Goal: Transaction & Acquisition: Register for event/course

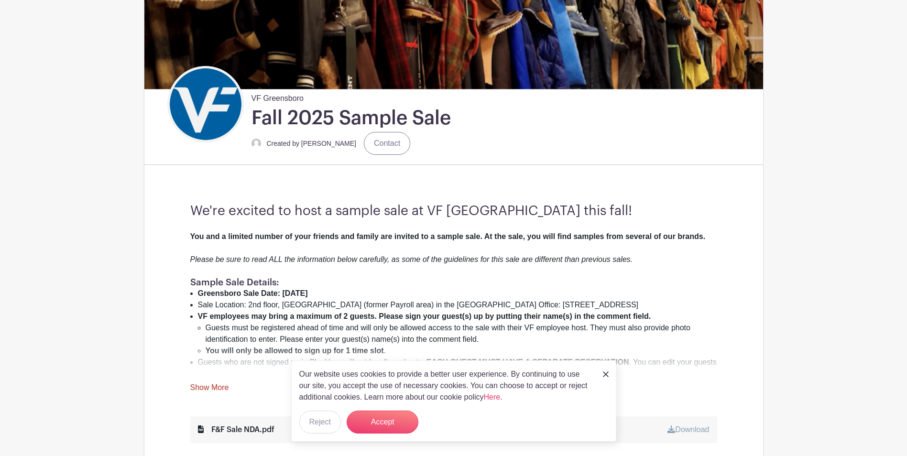
scroll to position [191, 0]
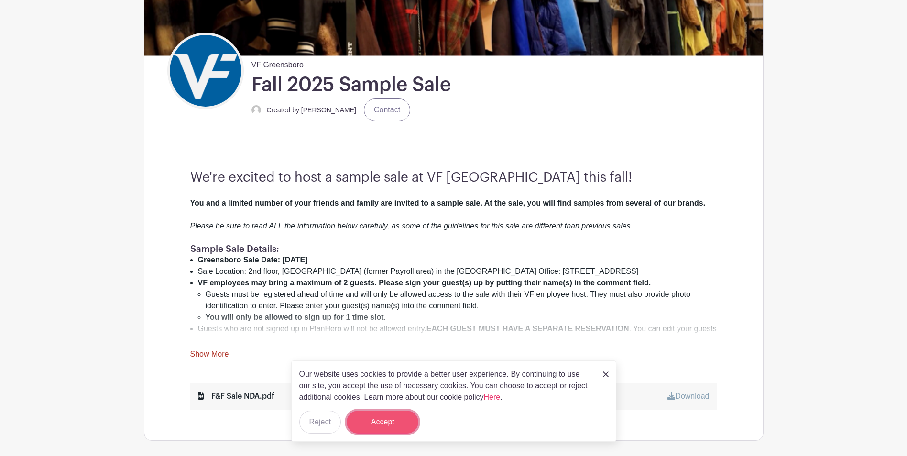
click at [378, 416] on button "Accept" at bounding box center [383, 422] width 72 height 23
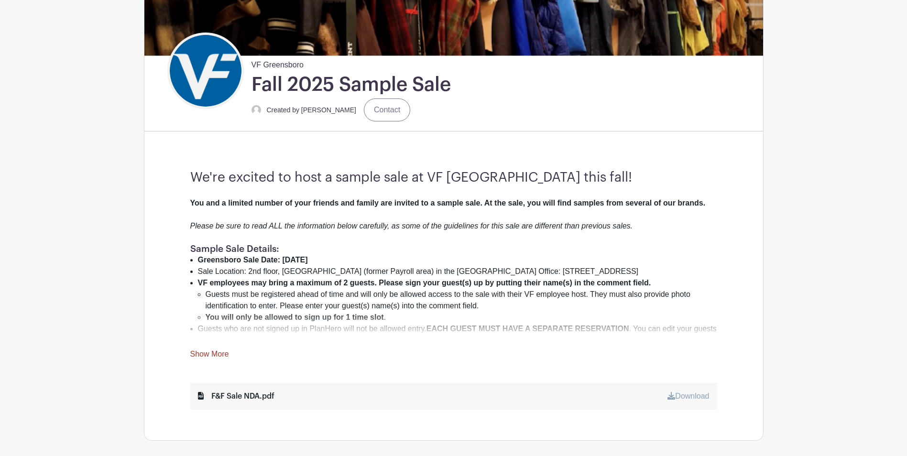
click at [213, 355] on link "Show More" at bounding box center [209, 356] width 39 height 12
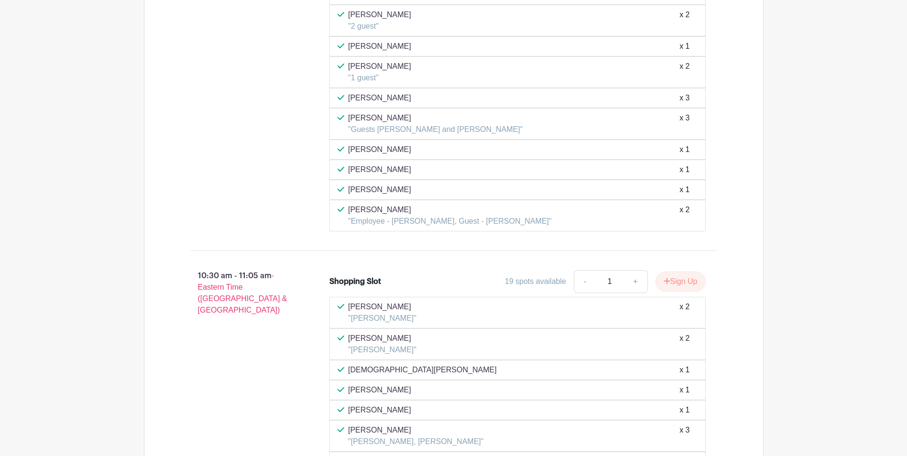
scroll to position [2198, 0]
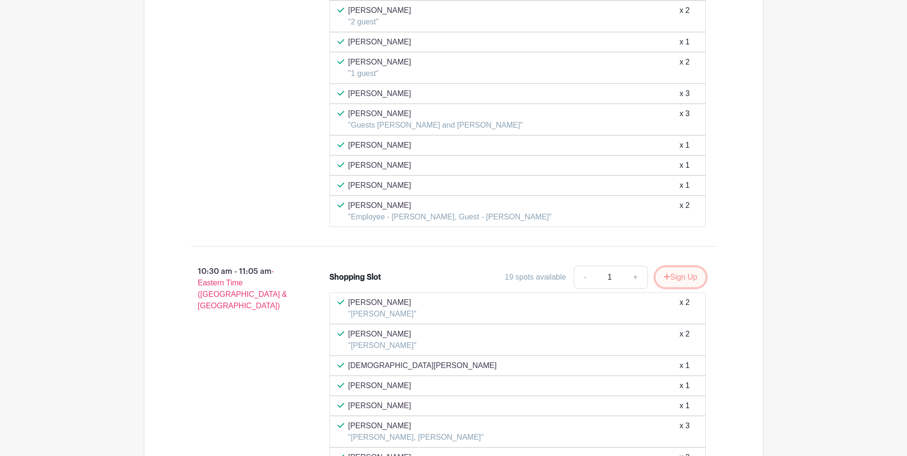
click at [679, 267] on button "Sign Up" at bounding box center [680, 277] width 50 height 20
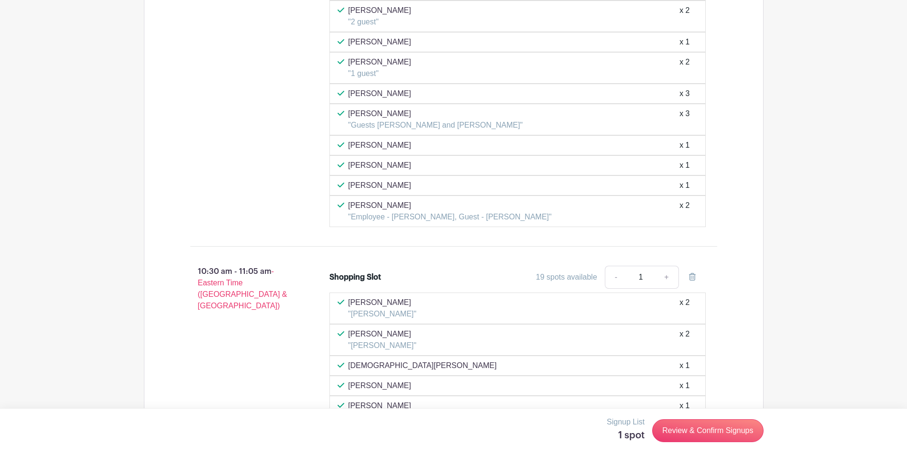
click at [734, 414] on div "Signup List 1 spot Review & Confirm Signups" at bounding box center [453, 432] width 907 height 48
click at [728, 428] on link "Review & Confirm Signups" at bounding box center [707, 430] width 111 height 23
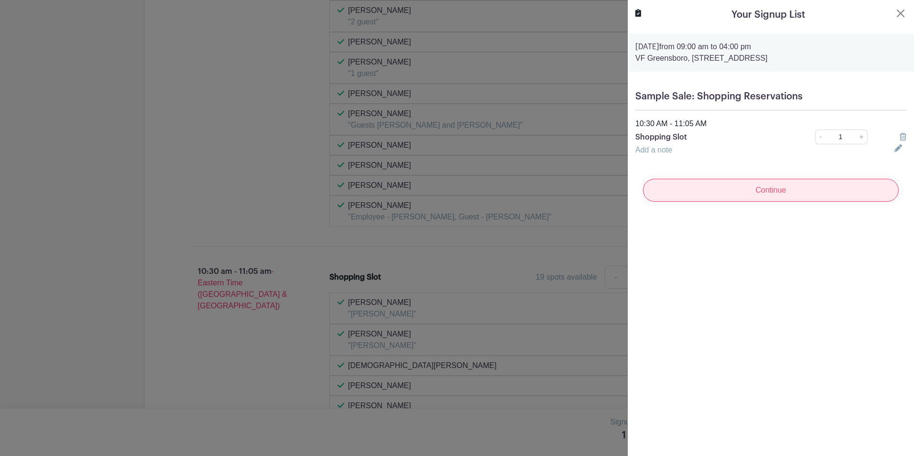
click at [723, 196] on input "Continue" at bounding box center [771, 190] width 256 height 23
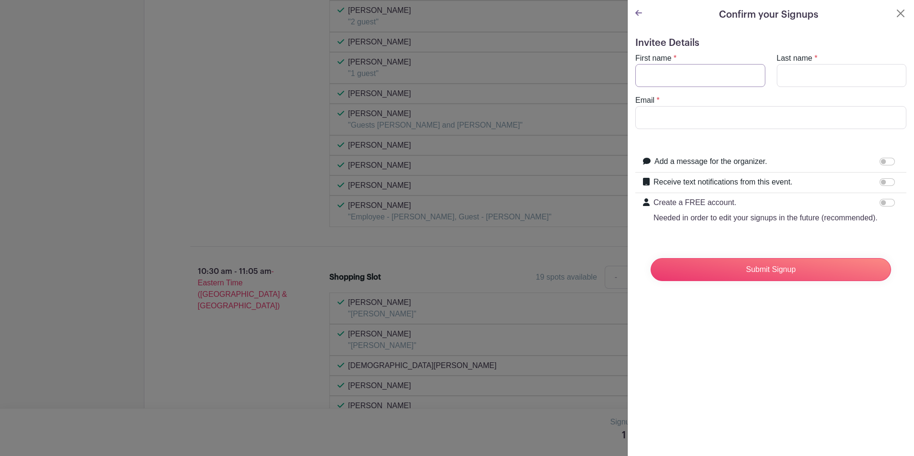
click at [663, 76] on input "First name" at bounding box center [700, 75] width 130 height 23
type input "Jenna"
type input "Rheuark"
type input "jenna_rheuark@vfc.com"
click at [778, 281] on input "Submit Signup" at bounding box center [771, 269] width 240 height 23
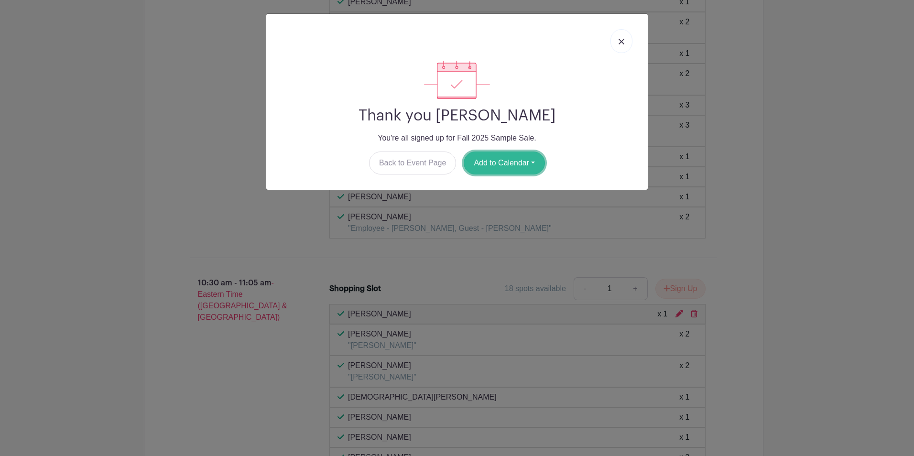
click at [514, 155] on button "Add to Calendar" at bounding box center [504, 163] width 81 height 23
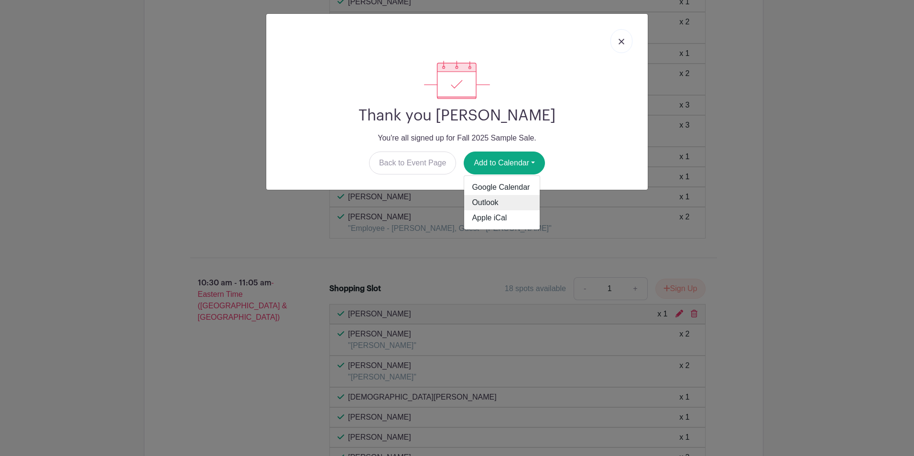
click at [499, 205] on link "Outlook" at bounding box center [502, 202] width 76 height 15
click at [622, 42] on img at bounding box center [621, 42] width 6 height 6
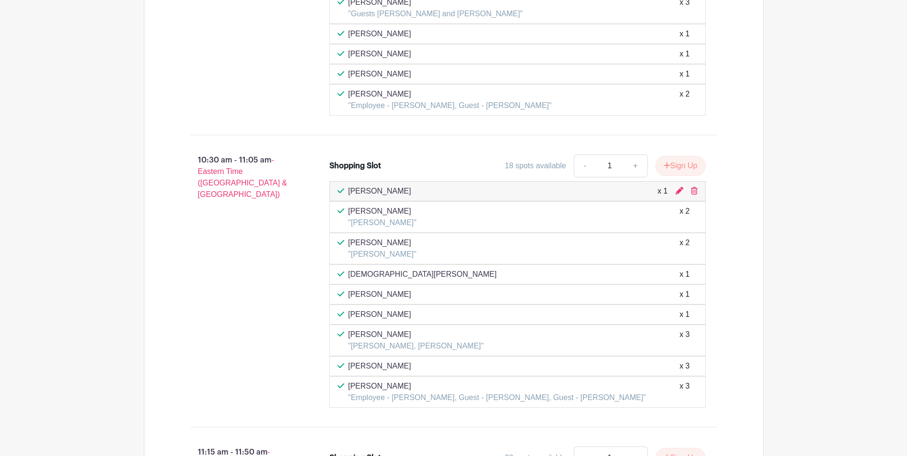
scroll to position [2342, 0]
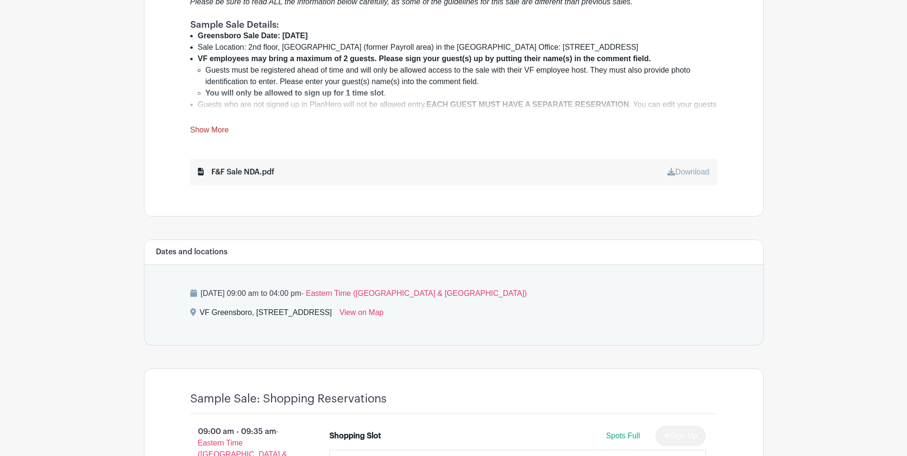
scroll to position [526, 0]
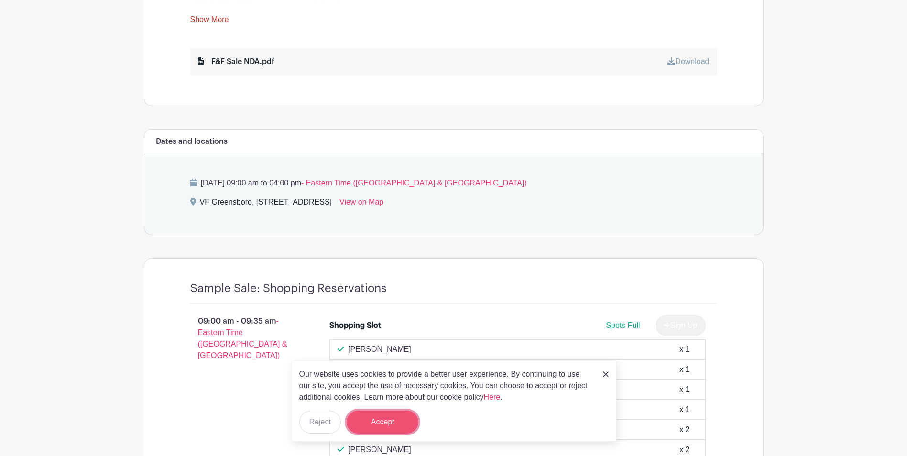
click at [402, 423] on button "Accept" at bounding box center [383, 422] width 72 height 23
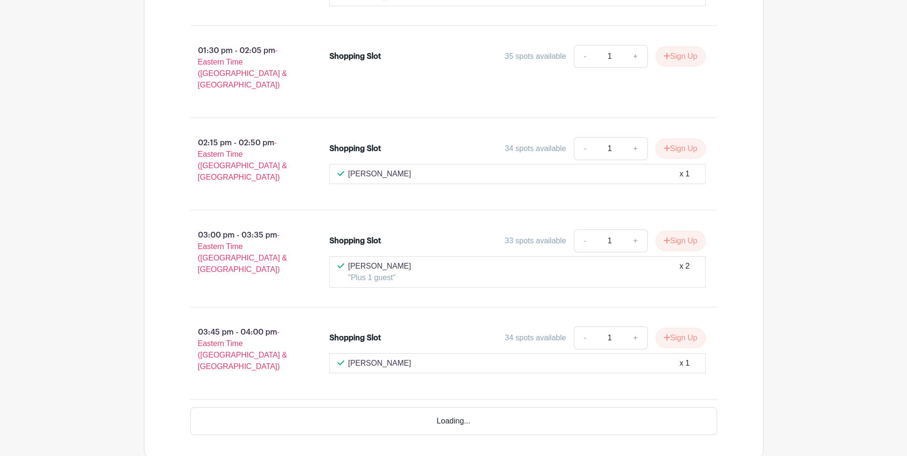
scroll to position [3424, 0]
